Goal: Information Seeking & Learning: Learn about a topic

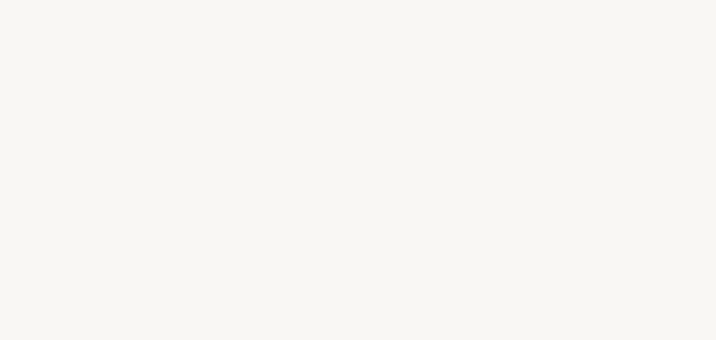
select select "ES"
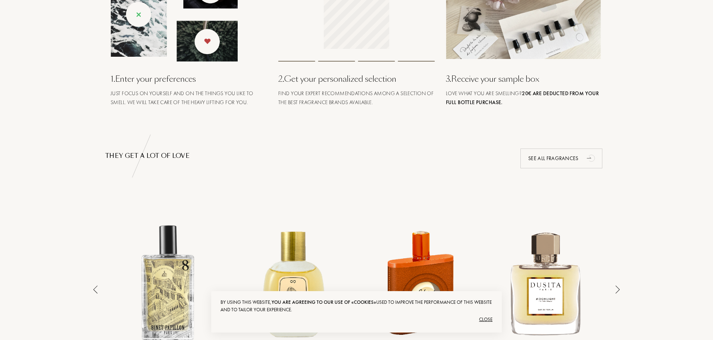
scroll to position [485, 0]
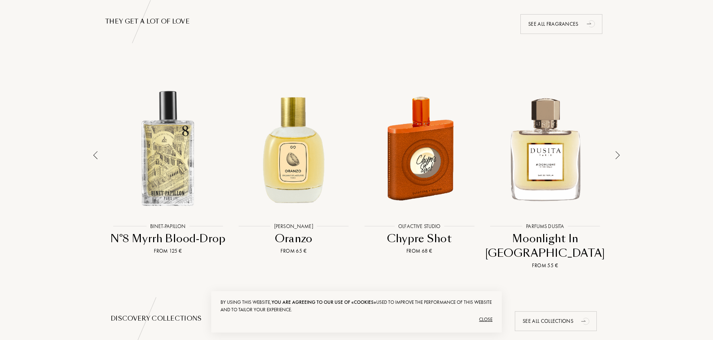
click at [619, 155] on img at bounding box center [618, 155] width 4 height 8
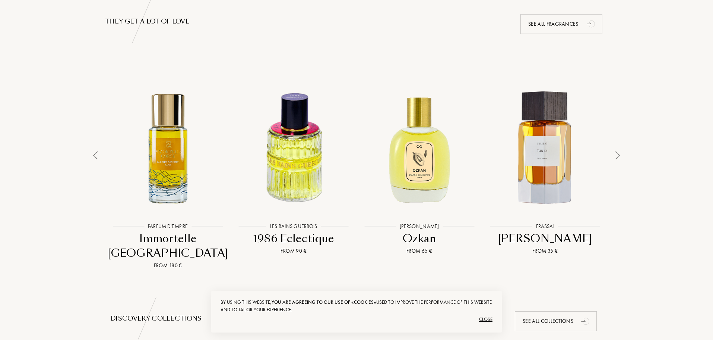
click at [618, 155] on img at bounding box center [618, 155] width 4 height 8
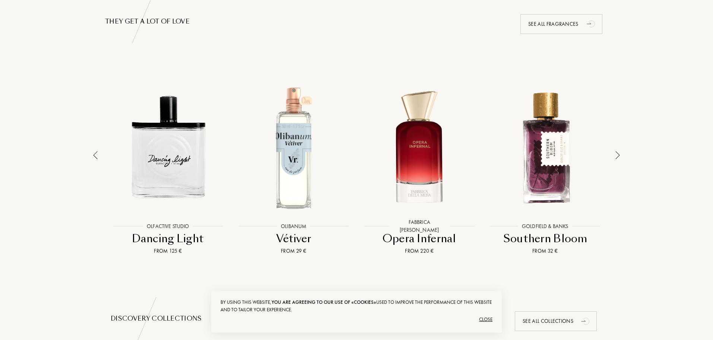
click at [618, 155] on img at bounding box center [618, 155] width 4 height 8
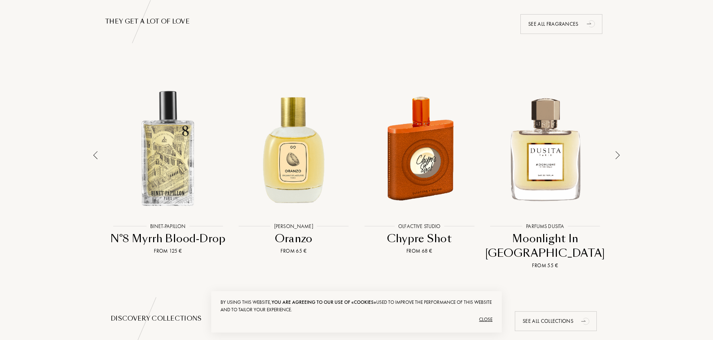
click at [97, 155] on img at bounding box center [95, 155] width 4 height 8
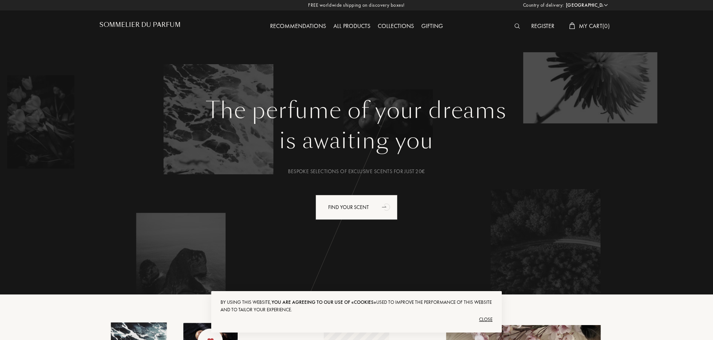
scroll to position [0, 0]
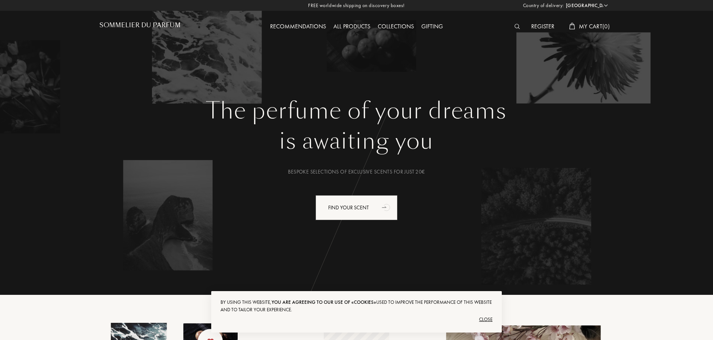
click at [348, 27] on div "All products" at bounding box center [352, 27] width 44 height 10
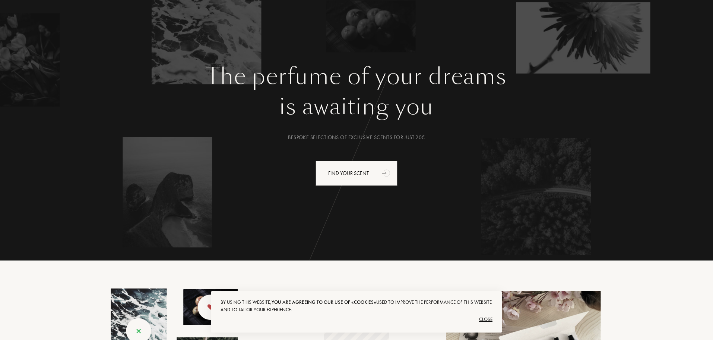
scroll to position [37, 0]
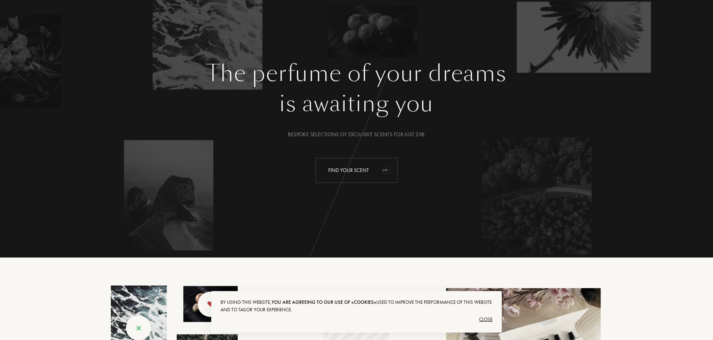
click at [364, 177] on div "Find your scent" at bounding box center [357, 170] width 82 height 25
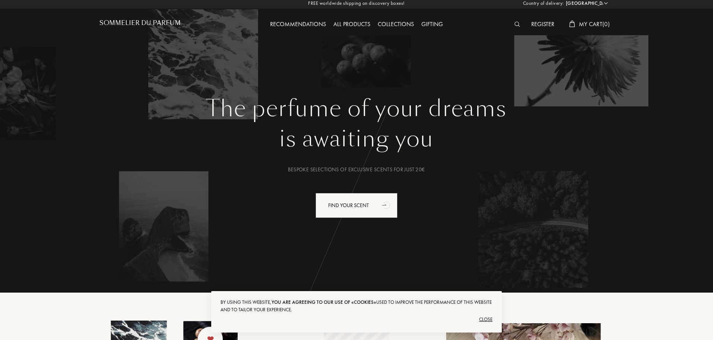
scroll to position [0, 0]
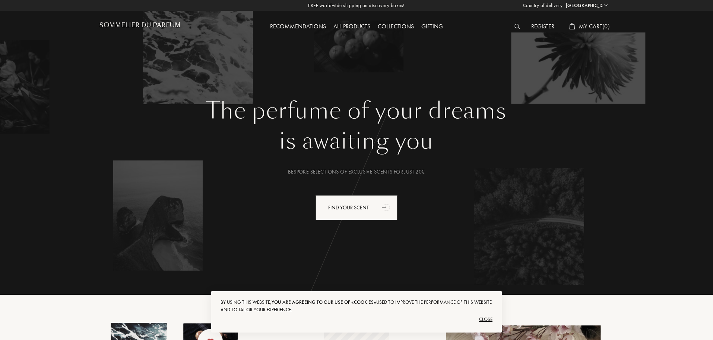
click at [141, 26] on h1 "Sommelier du Parfum" at bounding box center [140, 25] width 81 height 7
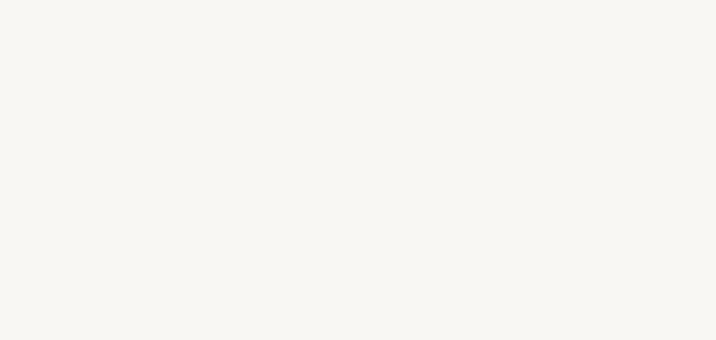
select select "ES"
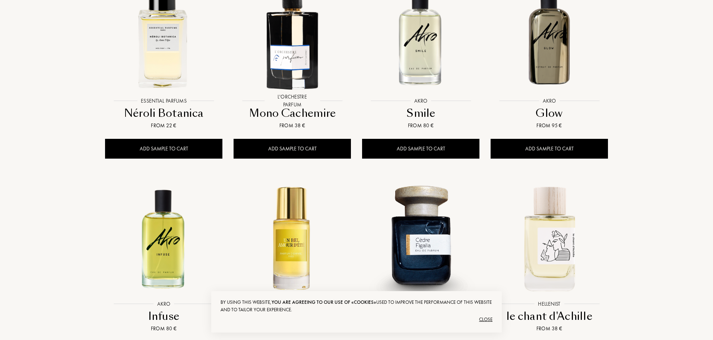
scroll to position [671, 0]
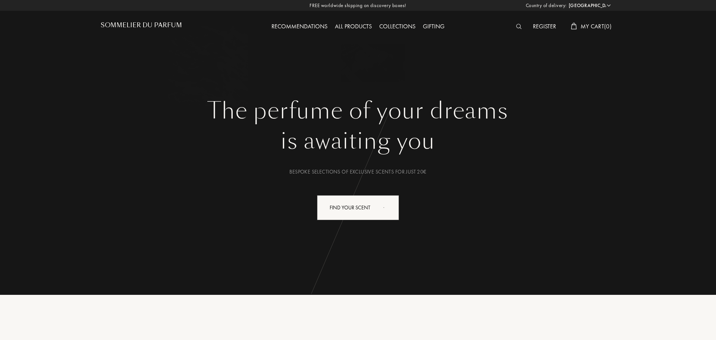
select select "ES"
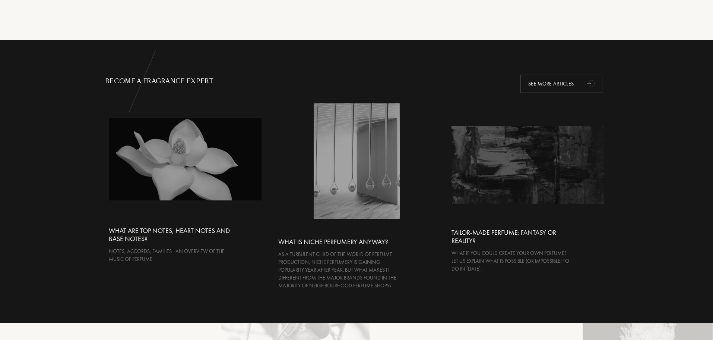
scroll to position [1379, 0]
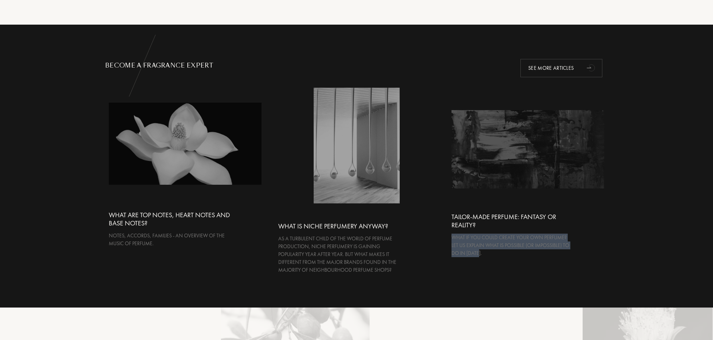
drag, startPoint x: 715, startPoint y: 261, endPoint x: 715, endPoint y: 228, distance: 33.2
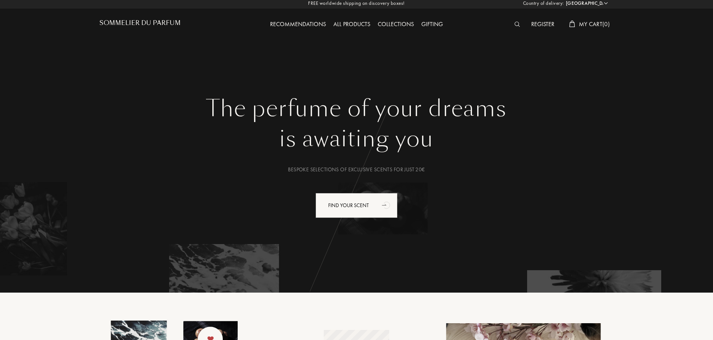
scroll to position [0, 0]
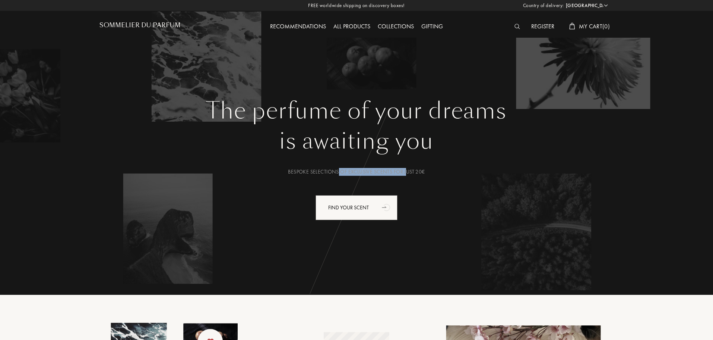
drag, startPoint x: 341, startPoint y: 172, endPoint x: 407, endPoint y: 170, distance: 66.4
click at [407, 170] on div "Bespoke selections of exclusive scents for just 20€" at bounding box center [356, 172] width 503 height 8
click at [370, 168] on div "Bespoke selections of exclusive scents for just 20€" at bounding box center [356, 172] width 503 height 8
click at [311, 170] on div "Bespoke selections of exclusive scents for just 20€" at bounding box center [356, 172] width 503 height 8
click at [302, 170] on div "Bespoke selections of exclusive scents for just 20€" at bounding box center [356, 172] width 503 height 8
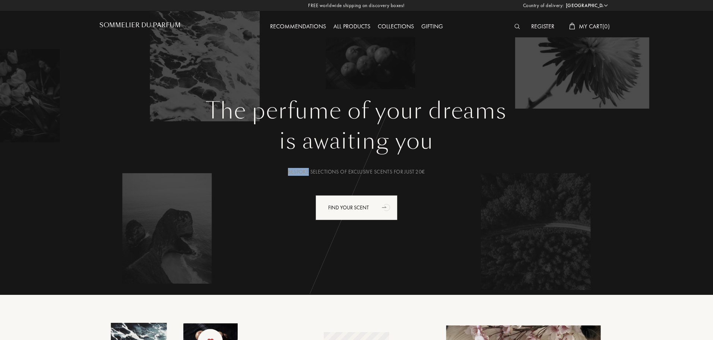
click at [303, 170] on div "Bespoke selections of exclusive scents for just 20€" at bounding box center [356, 172] width 503 height 8
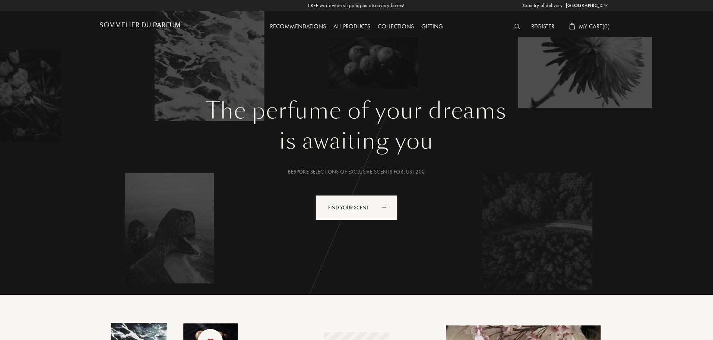
click at [404, 168] on div "Bespoke selections of exclusive scents for just 20€" at bounding box center [356, 172] width 503 height 8
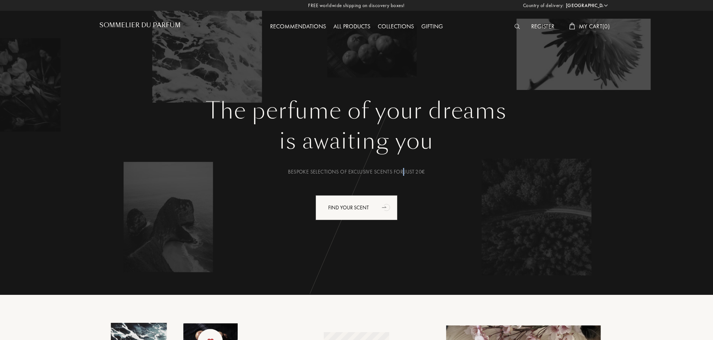
click at [353, 26] on div "All products" at bounding box center [352, 27] width 44 height 10
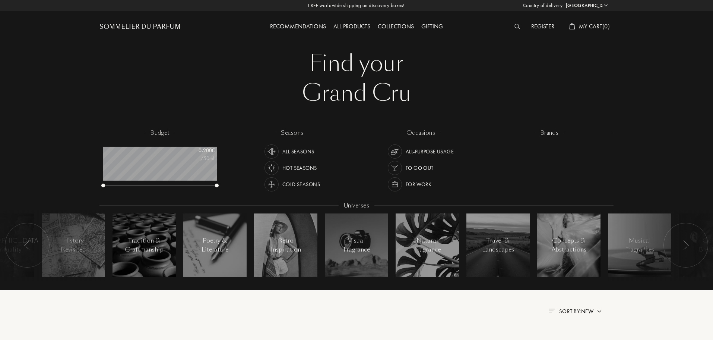
select select "ES"
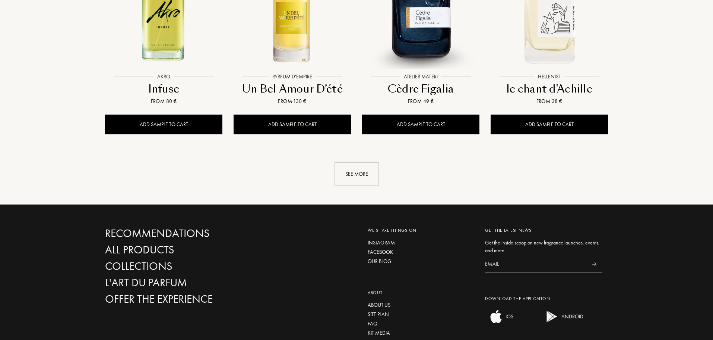
scroll to position [820, 0]
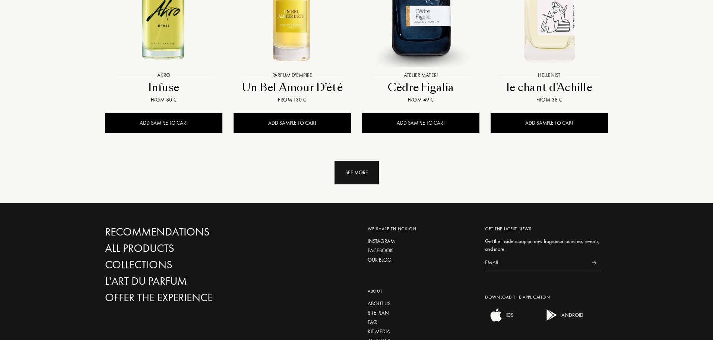
click at [351, 161] on div "See more" at bounding box center [357, 172] width 44 height 23
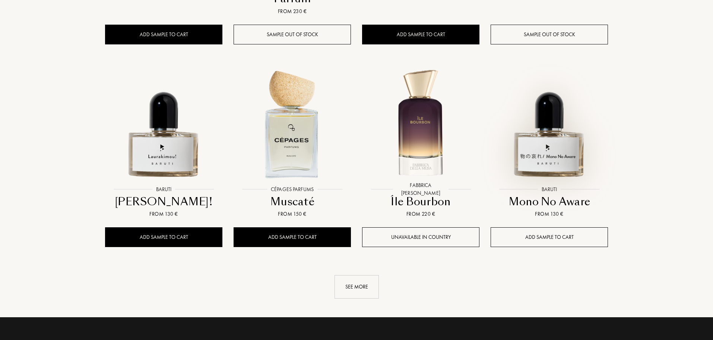
scroll to position [1342, 0]
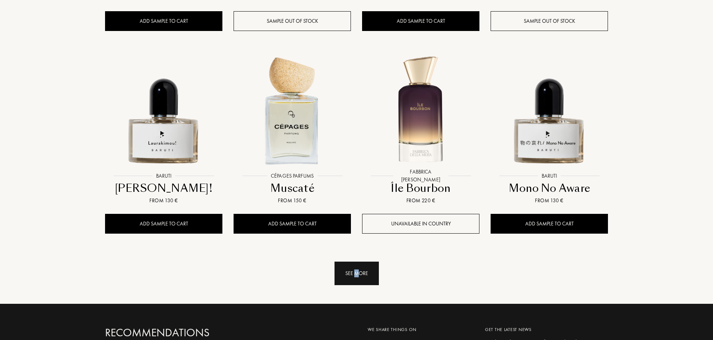
click at [357, 261] on div "See more" at bounding box center [357, 272] width 44 height 23
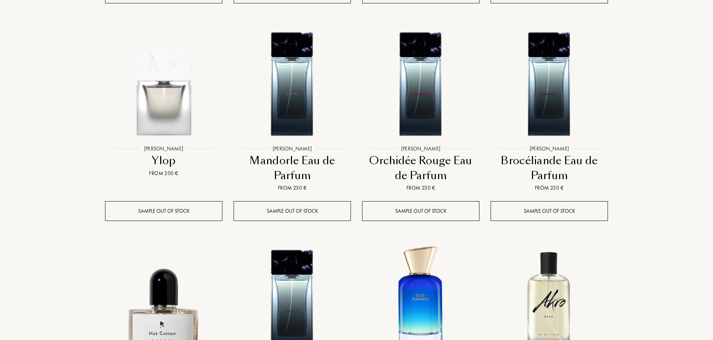
scroll to position [2013, 0]
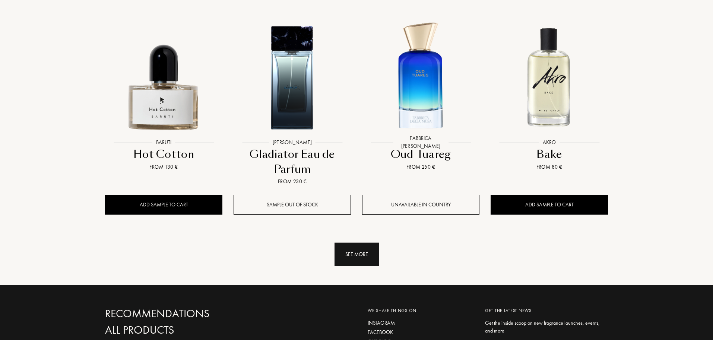
click at [350, 242] on div "See more" at bounding box center [357, 253] width 44 height 23
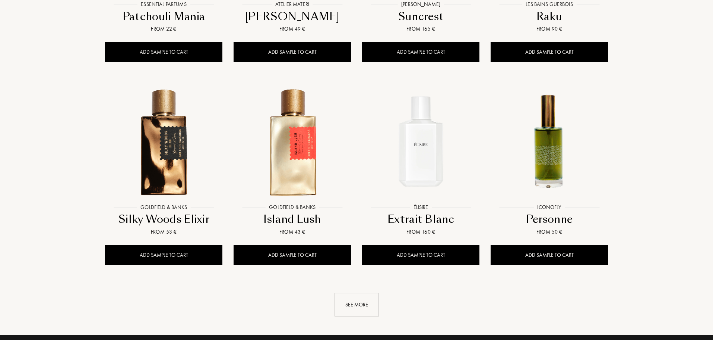
scroll to position [2572, 0]
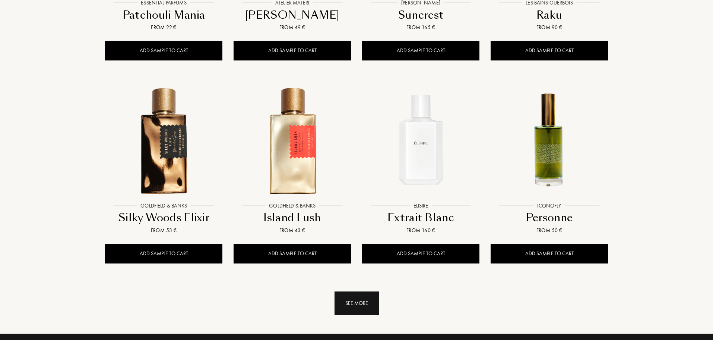
click at [353, 291] on div "See more" at bounding box center [357, 302] width 44 height 23
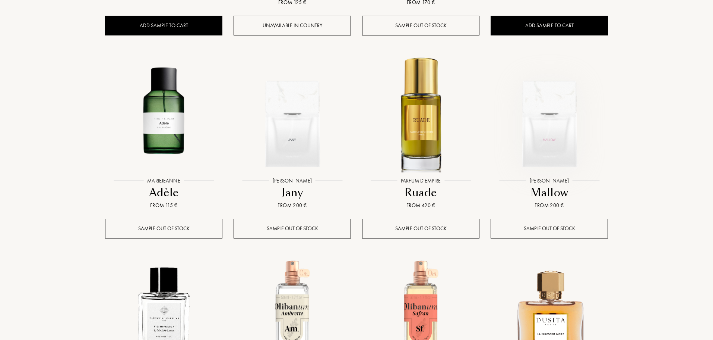
scroll to position [3206, 0]
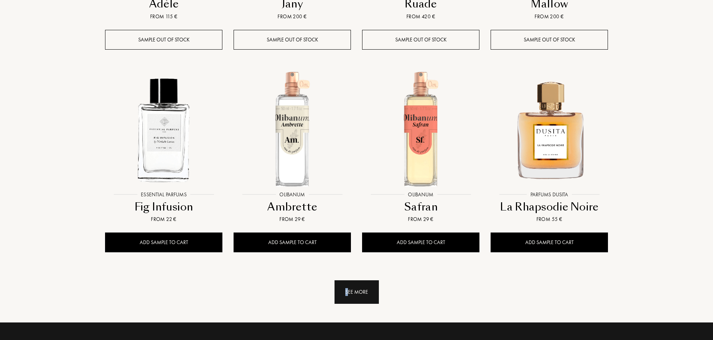
click at [347, 280] on div "See more" at bounding box center [357, 291] width 44 height 23
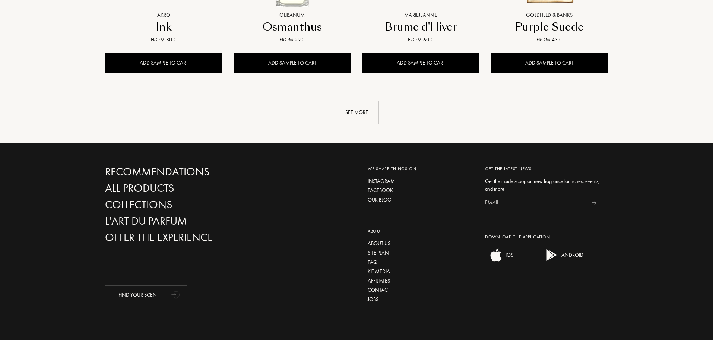
scroll to position [3996, 0]
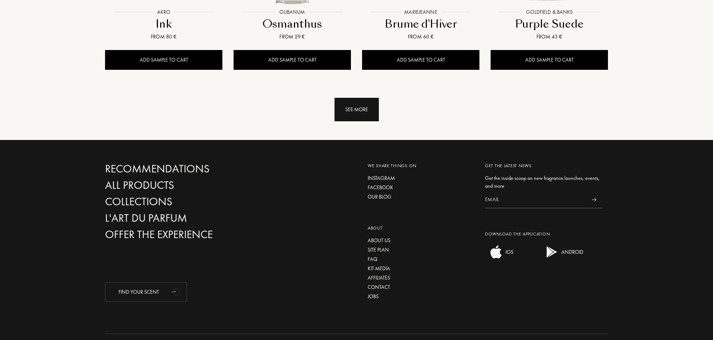
click at [363, 98] on div "See more" at bounding box center [357, 109] width 44 height 23
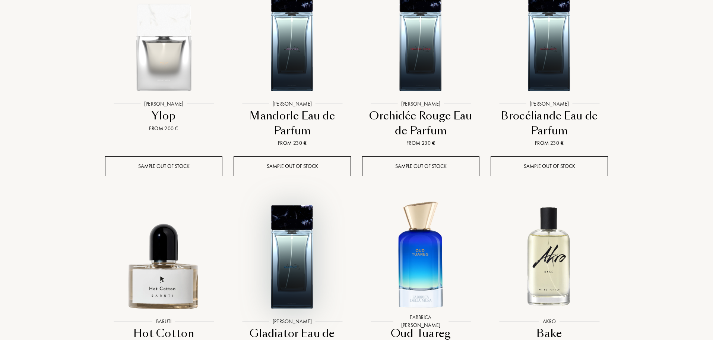
scroll to position [1648, 0]
